Goal: Share content

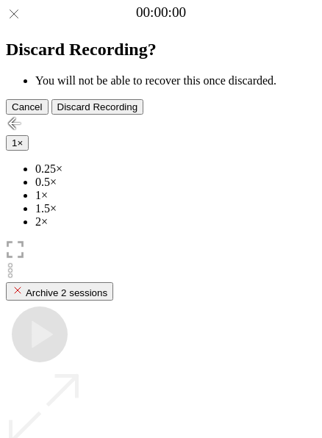
scroll to position [131, 0]
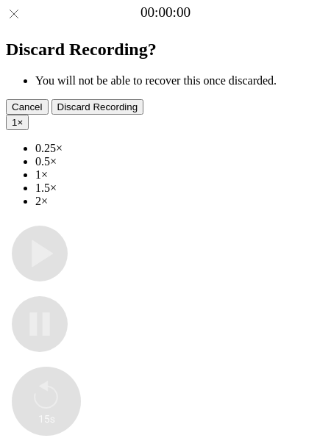
type input "**********"
